Goal: Navigation & Orientation: Find specific page/section

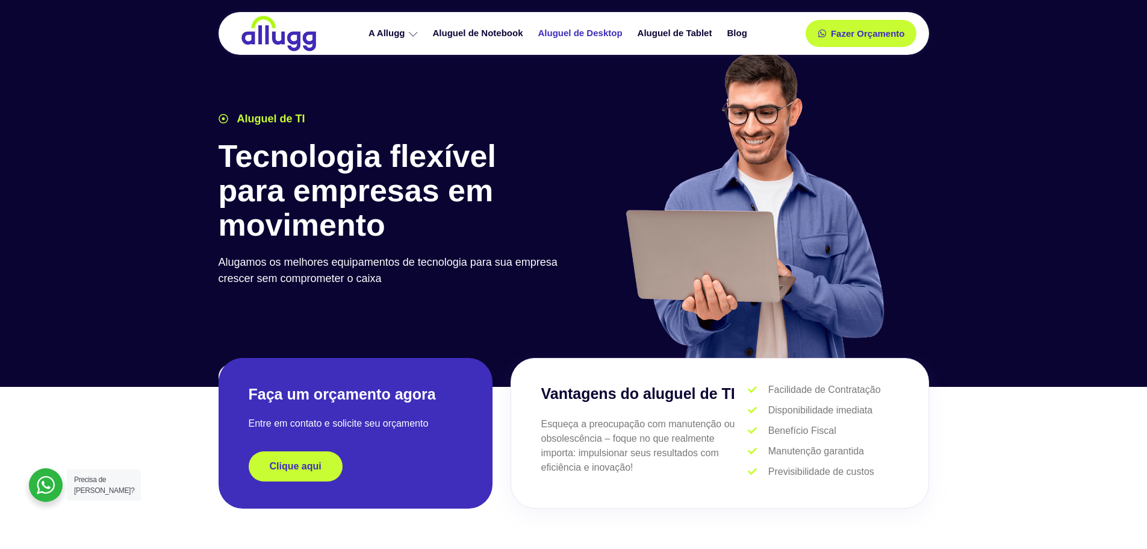
click at [573, 34] on link "Aluguel de Desktop" at bounding box center [581, 33] width 99 height 21
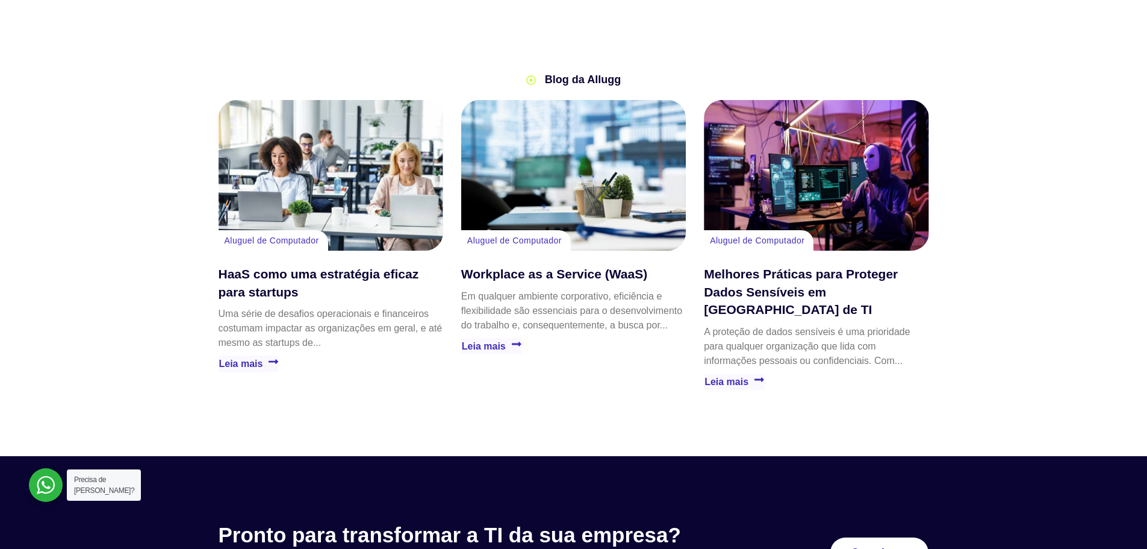
scroll to position [2196, 0]
